Goal: Task Accomplishment & Management: Manage account settings

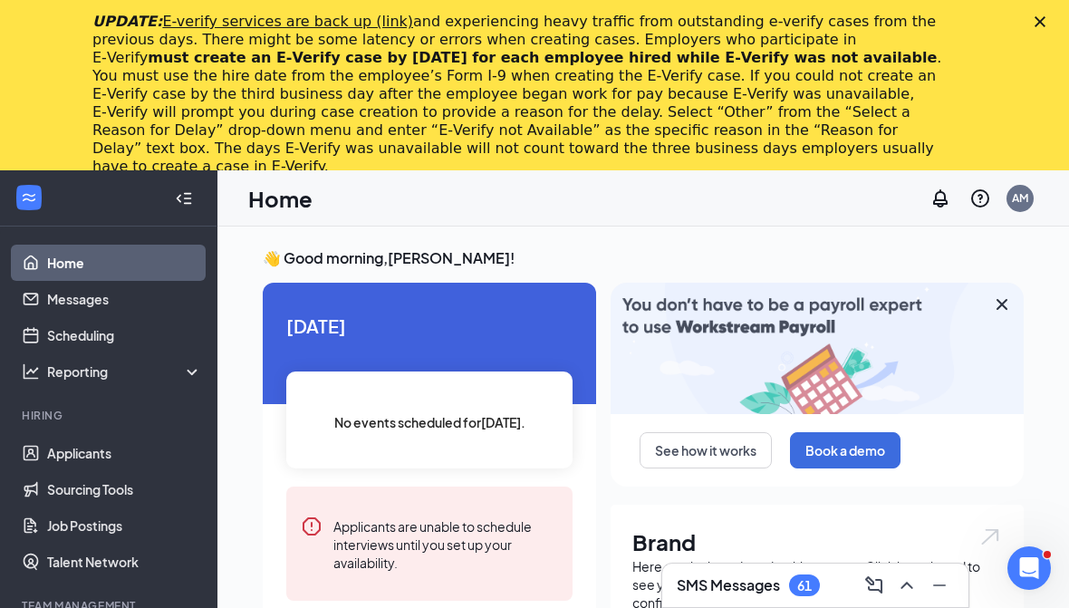
click at [1048, 16] on div "Close" at bounding box center [1043, 21] width 18 height 11
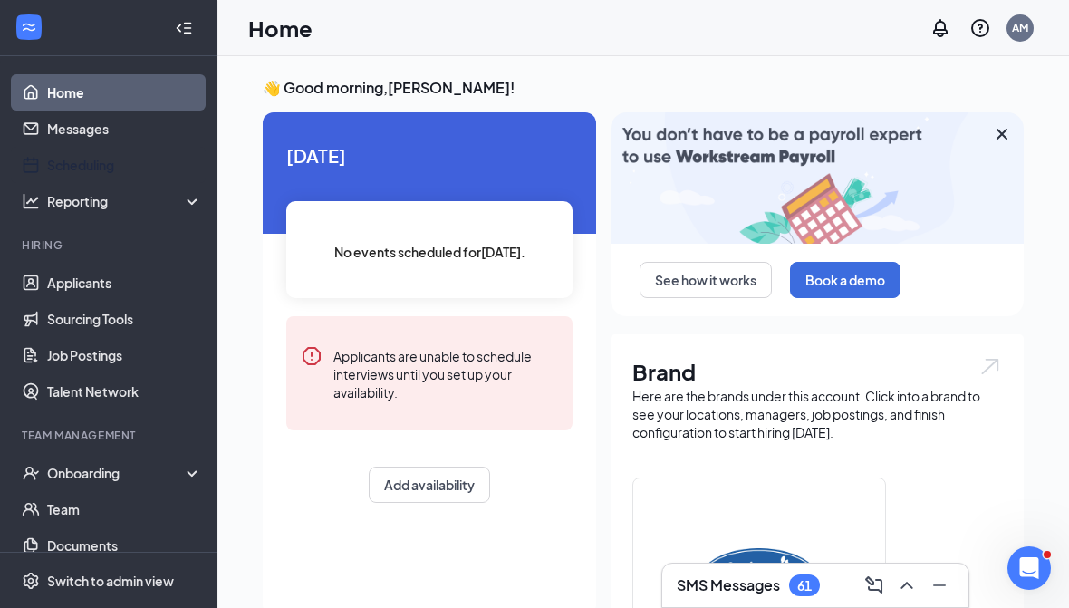
click at [82, 165] on link "Scheduling" at bounding box center [124, 165] width 155 height 36
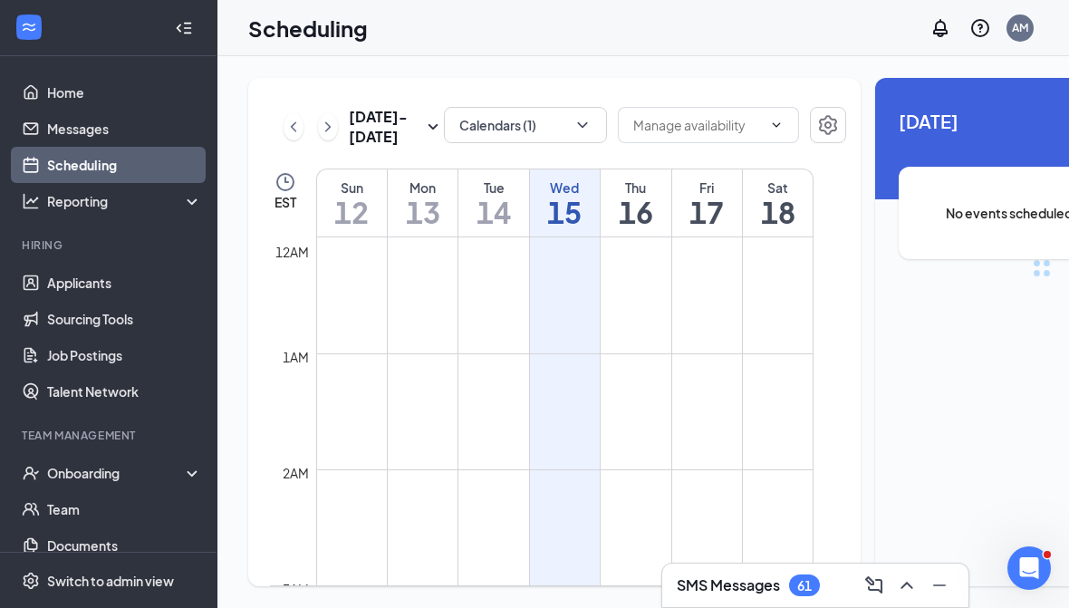
scroll to position [890, 0]
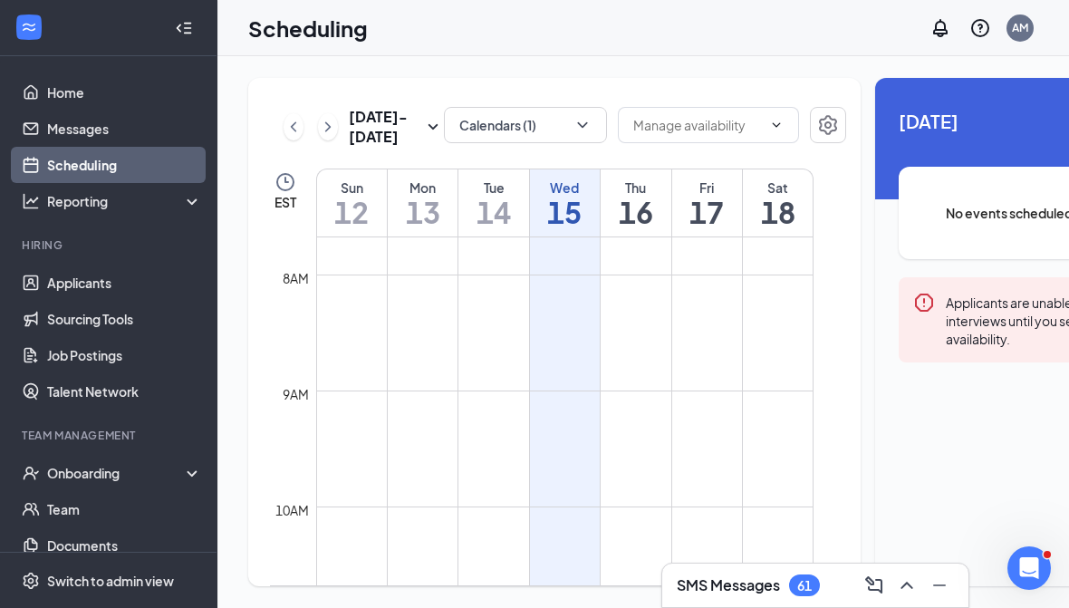
click at [706, 128] on input "text" at bounding box center [697, 125] width 129 height 20
click at [573, 117] on icon "ChevronDown" at bounding box center [582, 125] width 18 height 18
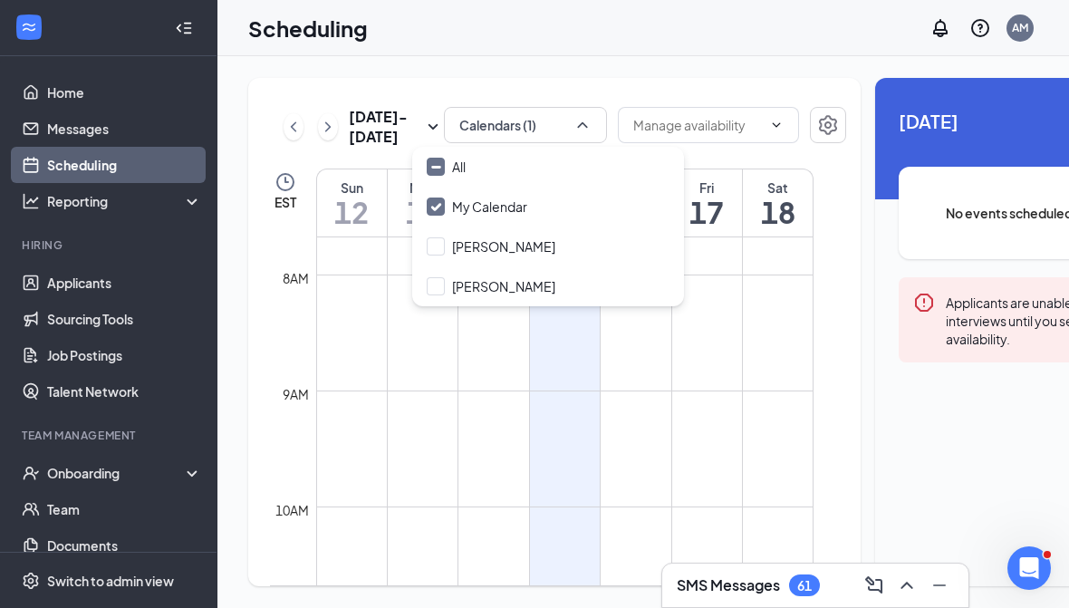
click at [436, 243] on input "[PERSON_NAME]" at bounding box center [491, 246] width 129 height 18
checkbox input "true"
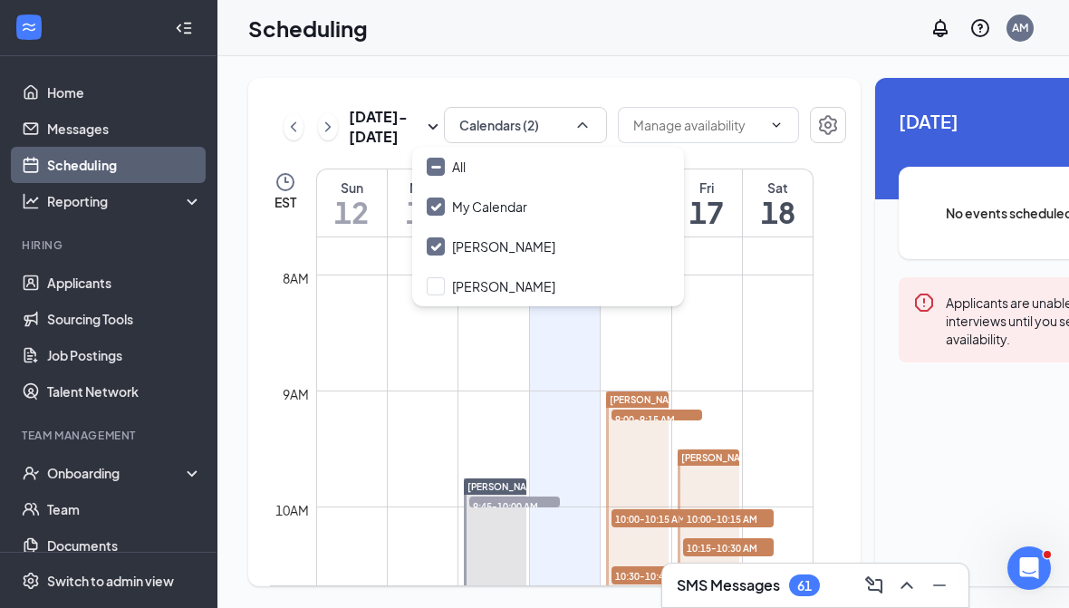
click at [761, 61] on div "[DATE] - [DATE] Calendars (2) Delete all availability EST Sun 12 Mon 13 Tue 14 …" at bounding box center [728, 332] width 1022 height 552
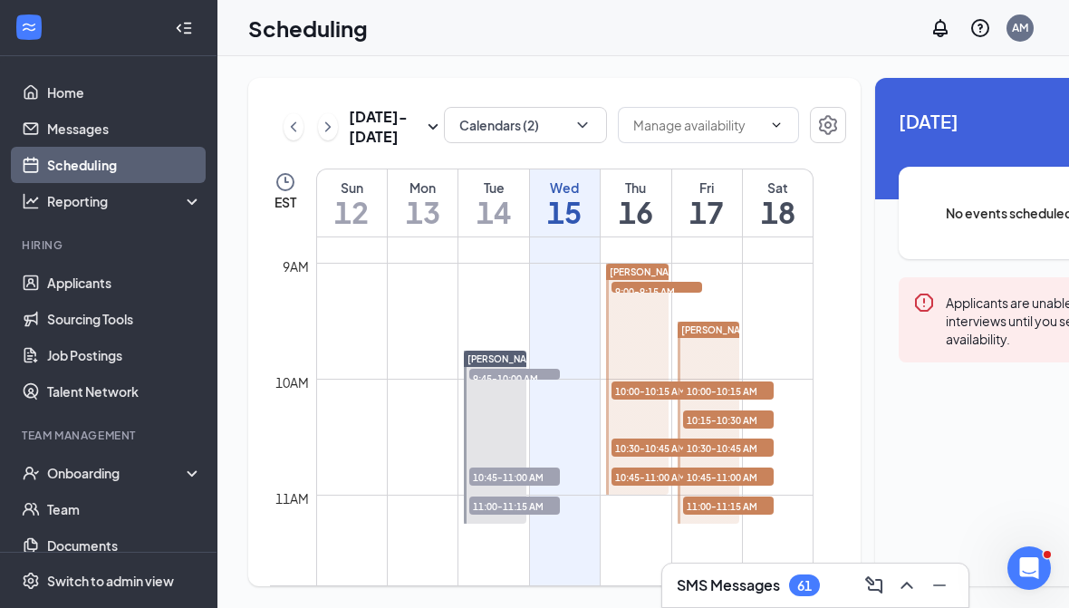
scroll to position [1017, 0]
click at [640, 353] on link "[PERSON_NAME] 9:00-9:15 AM 1 10:00-10:15 AM 1 10:30-10:45 AM 1 10:45-11:00 AM 1" at bounding box center [635, 380] width 67 height 232
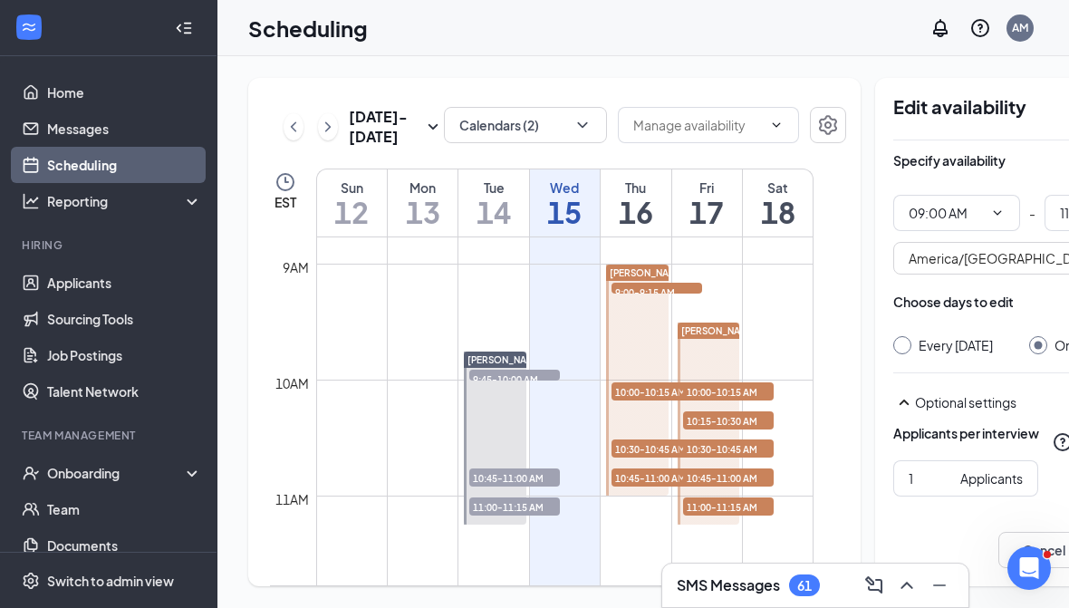
click at [648, 227] on h1 "16" at bounding box center [635, 212] width 70 height 31
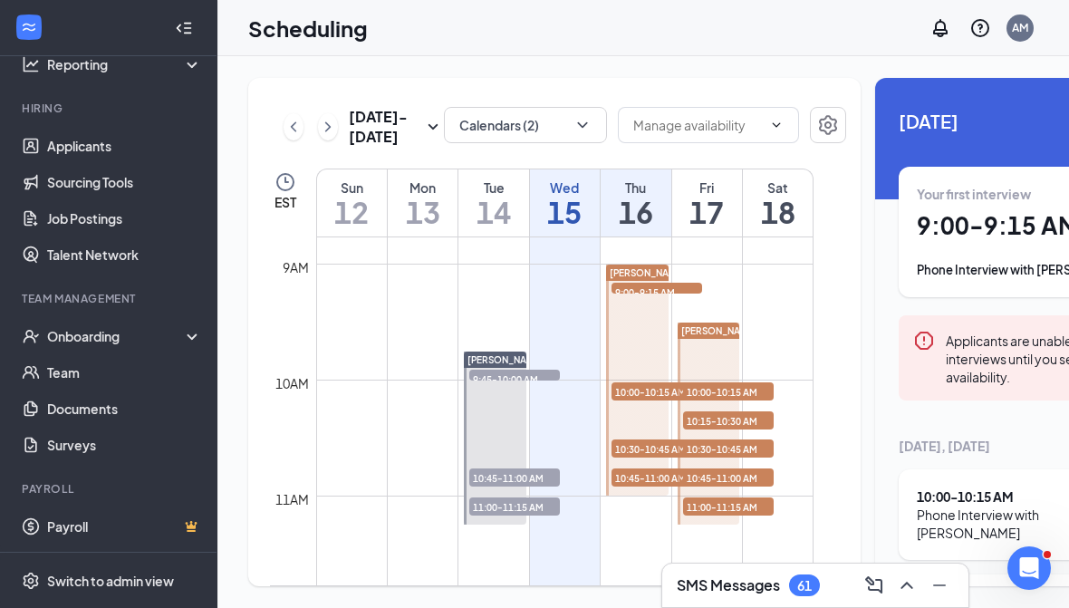
scroll to position [137, 0]
click at [64, 407] on link "Documents" at bounding box center [124, 408] width 155 height 36
